Goal: Information Seeking & Learning: Find specific fact

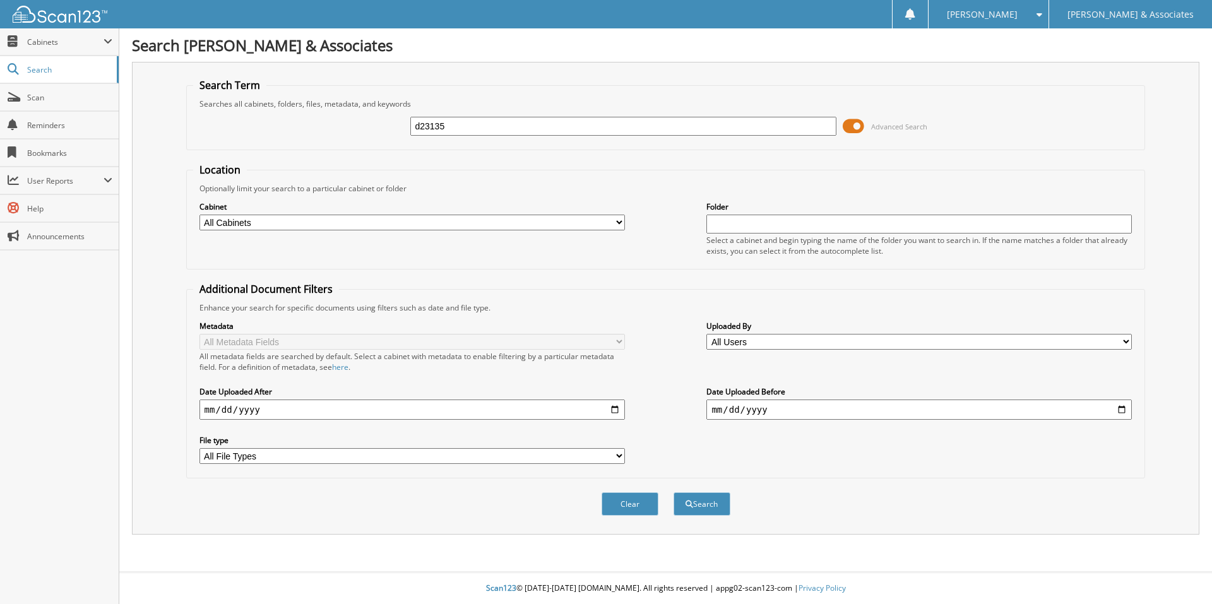
type input "d23135"
click at [673, 492] on button "Search" at bounding box center [701, 503] width 57 height 23
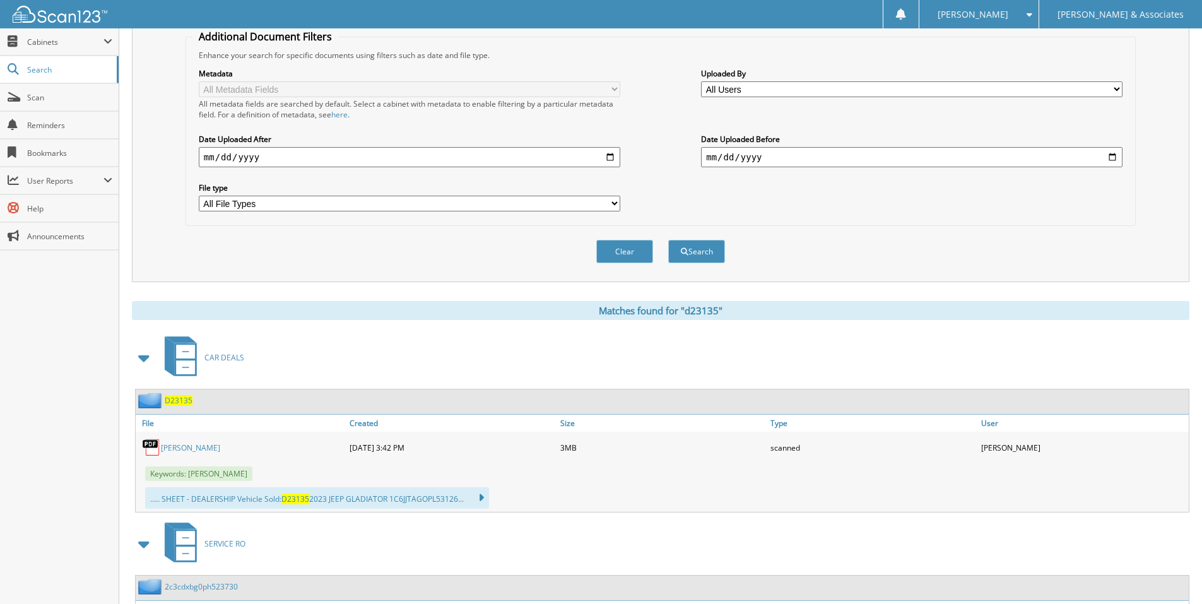
scroll to position [505, 0]
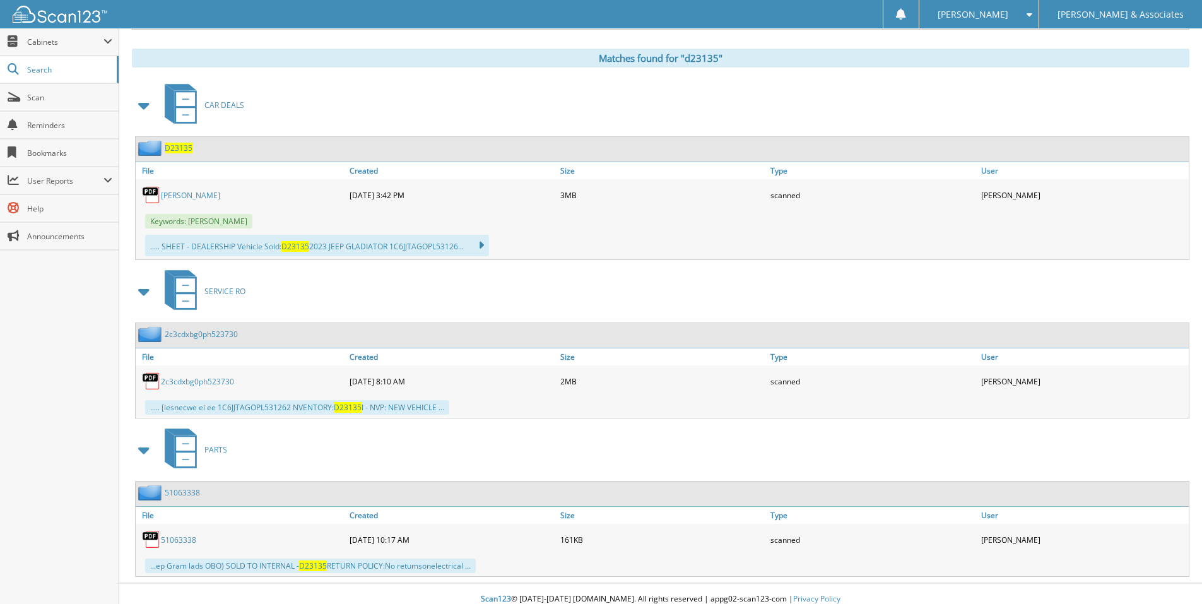
click at [220, 201] on link "[PERSON_NAME]" at bounding box center [190, 195] width 59 height 11
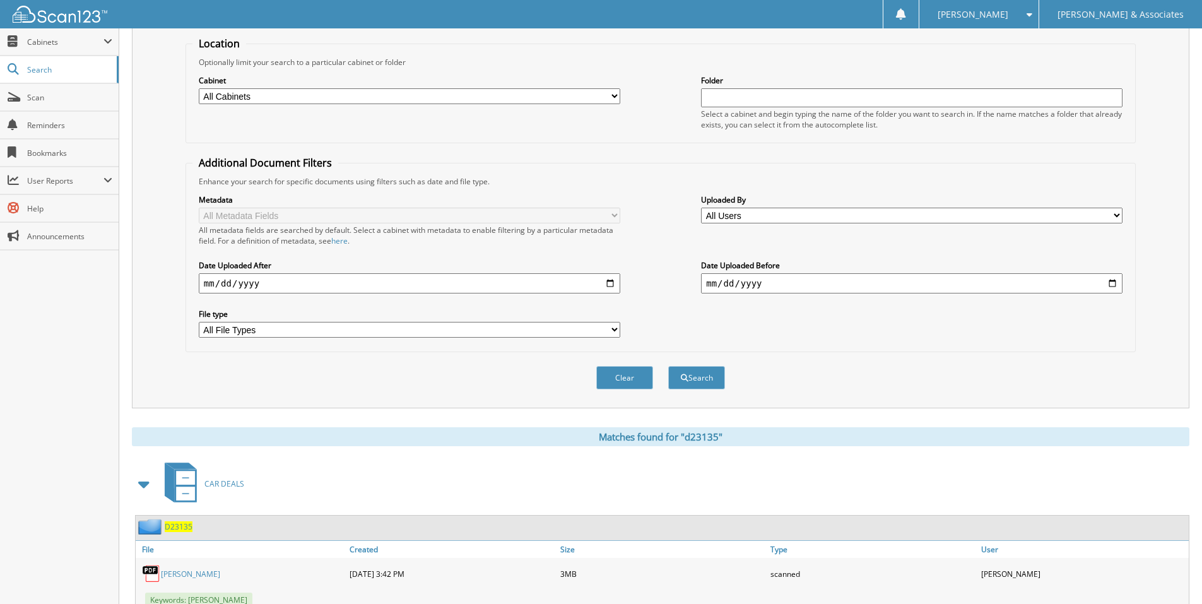
scroll to position [0, 0]
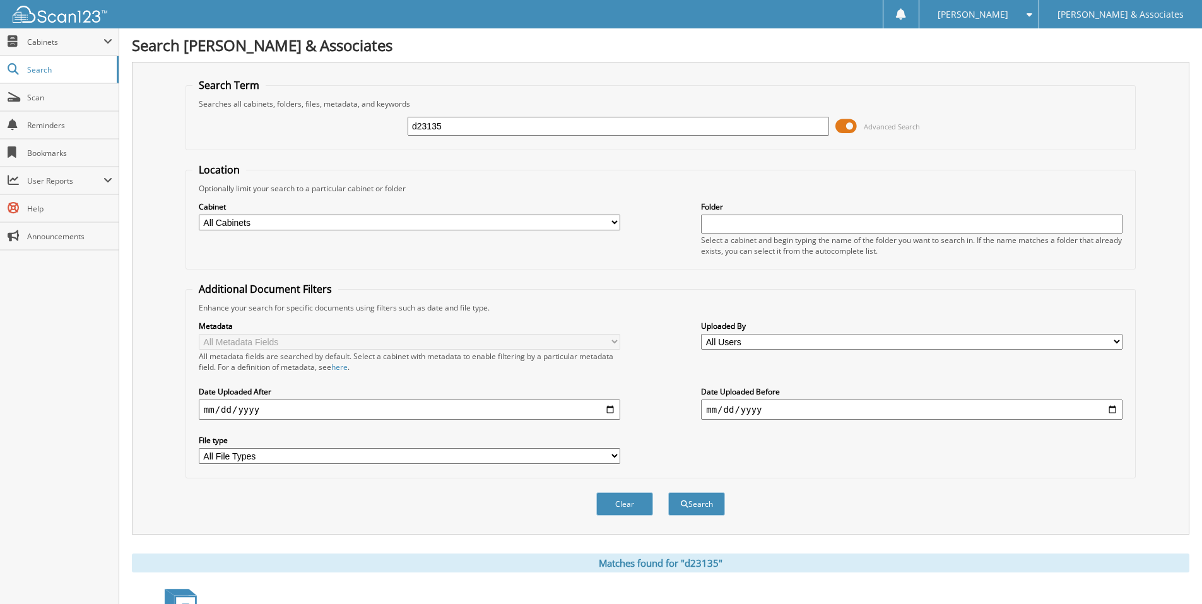
click at [517, 117] on input "d23135" at bounding box center [619, 126] width 422 height 19
type input "d23136"
click at [668, 492] on button "Search" at bounding box center [696, 503] width 57 height 23
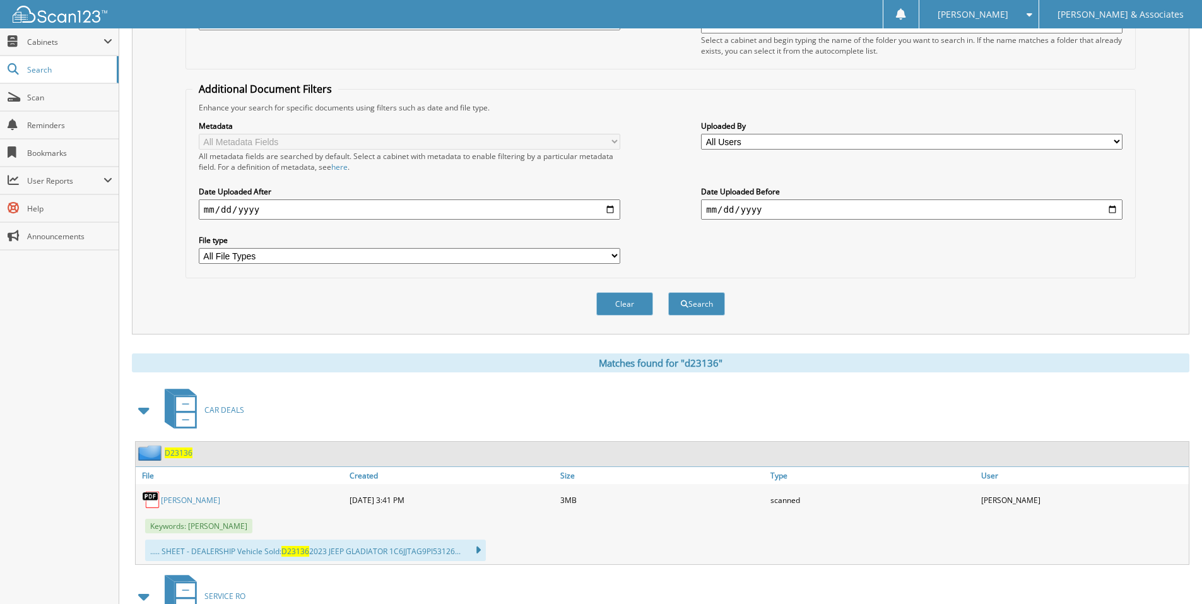
scroll to position [379, 0]
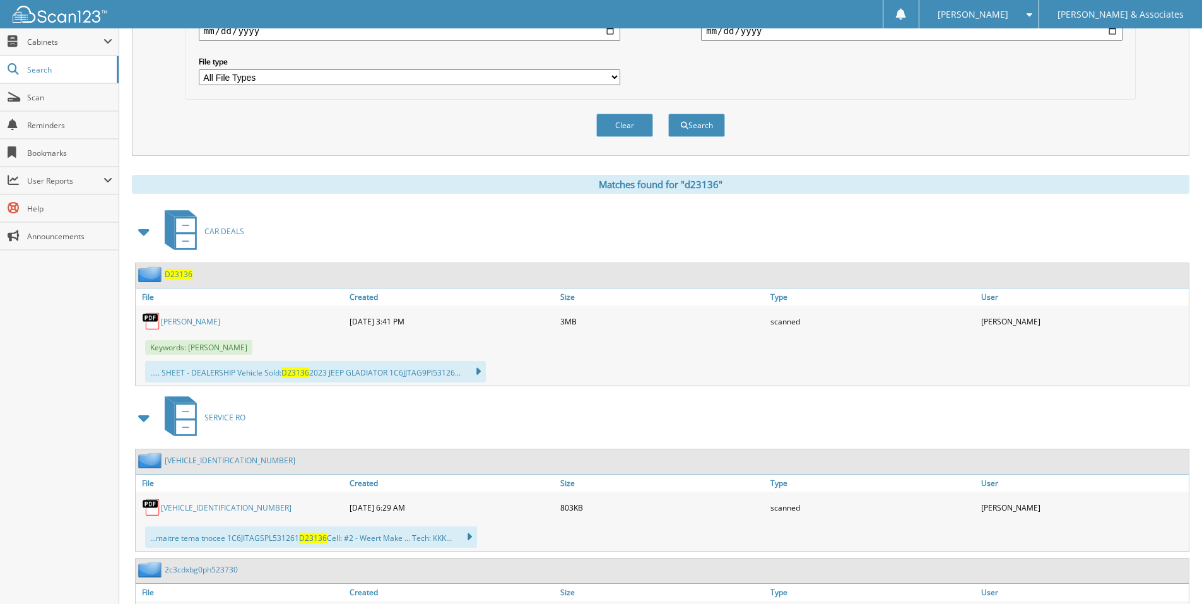
click at [220, 321] on link "SWARTWOUT, DAVID" at bounding box center [190, 321] width 59 height 11
